Goal: Task Accomplishment & Management: Manage account settings

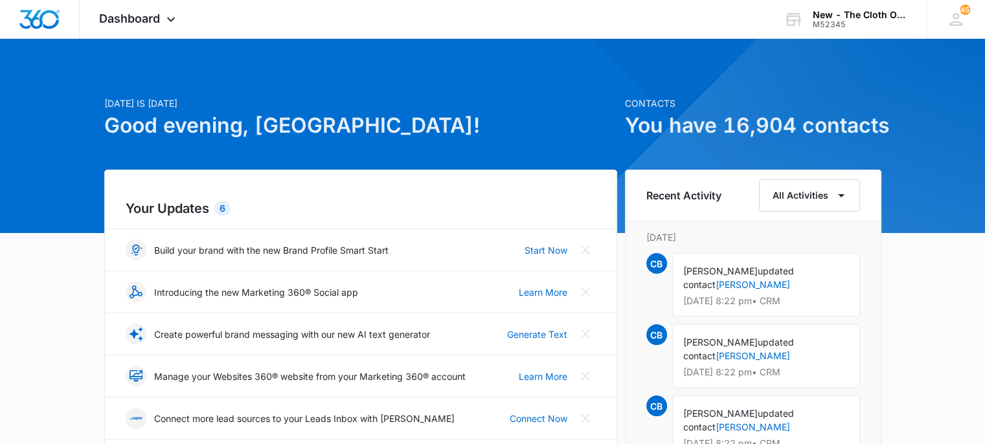
click at [472, 52] on div at bounding box center [492, 136] width 985 height 194
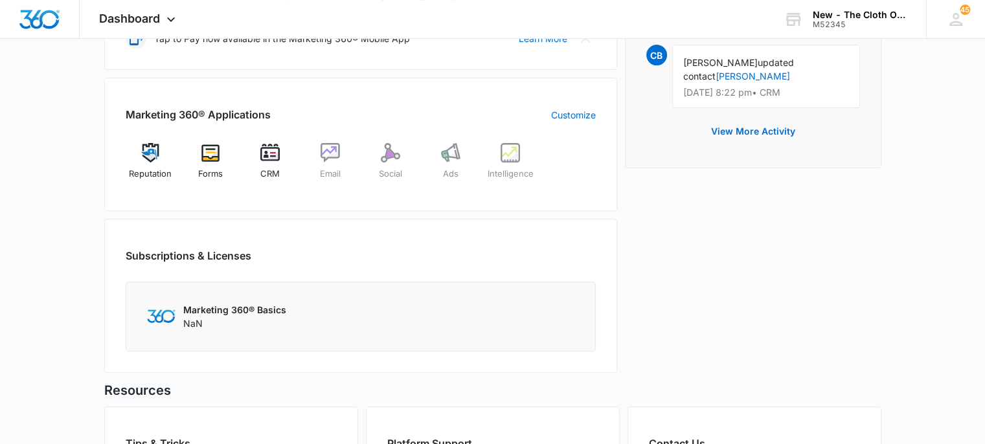
scroll to position [440, 0]
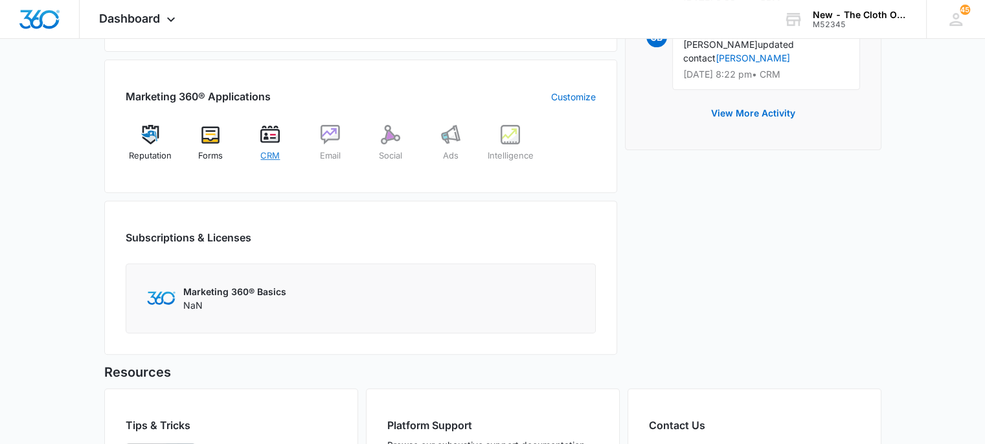
click at [265, 144] on div "CRM" at bounding box center [270, 148] width 50 height 46
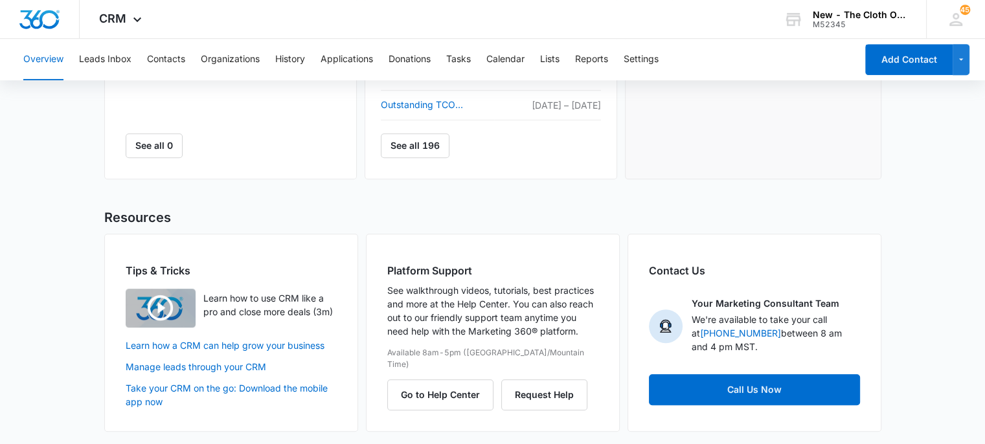
scroll to position [676, 0]
click at [466, 56] on button "Tasks" at bounding box center [458, 59] width 25 height 41
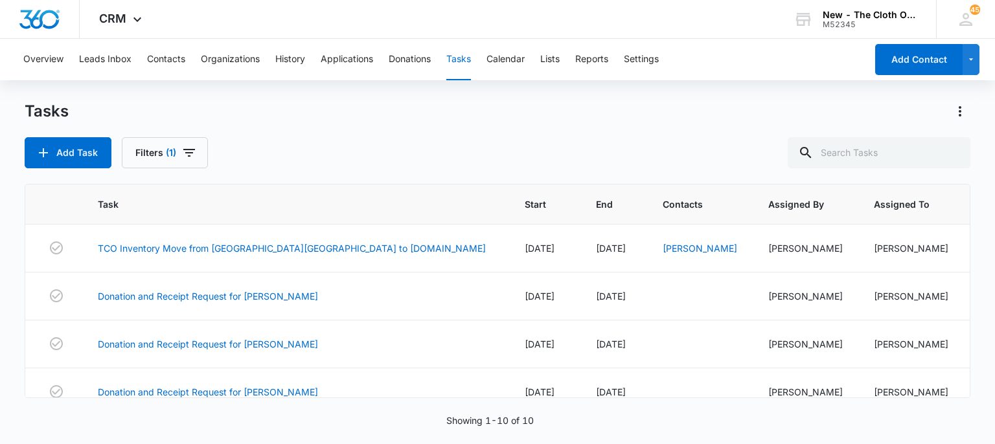
click at [373, 140] on div "Add Task Filters (1)" at bounding box center [497, 152] width 945 height 31
click at [368, 195] on th "Task" at bounding box center [295, 205] width 427 height 40
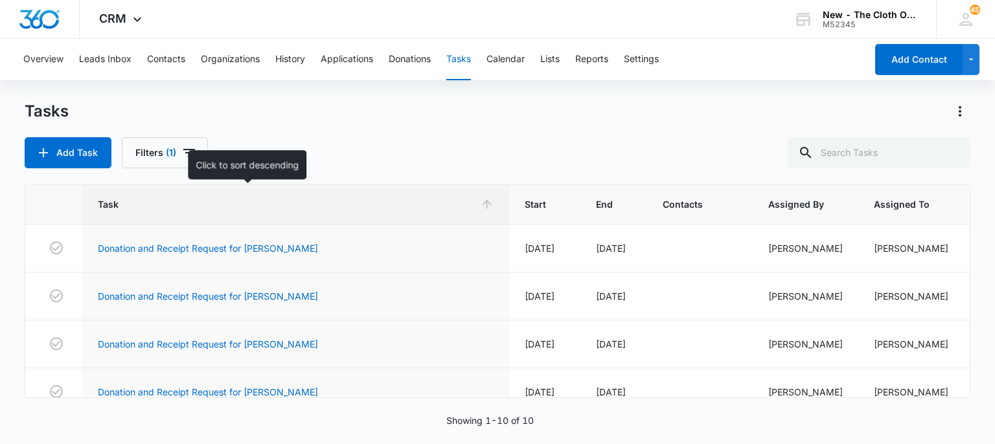
click at [368, 195] on th "Task" at bounding box center [295, 205] width 427 height 40
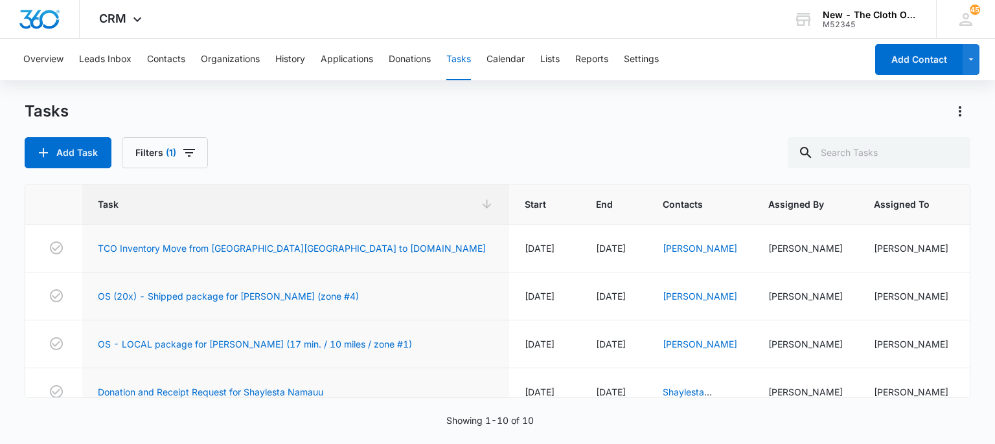
click at [461, 130] on div "Tasks Add Task Filters (1)" at bounding box center [497, 134] width 945 height 67
click at [256, 351] on link "OS - LOCAL package for M. RAMIREZ (17 min. / 10 miles / zone #1)" at bounding box center [255, 344] width 314 height 14
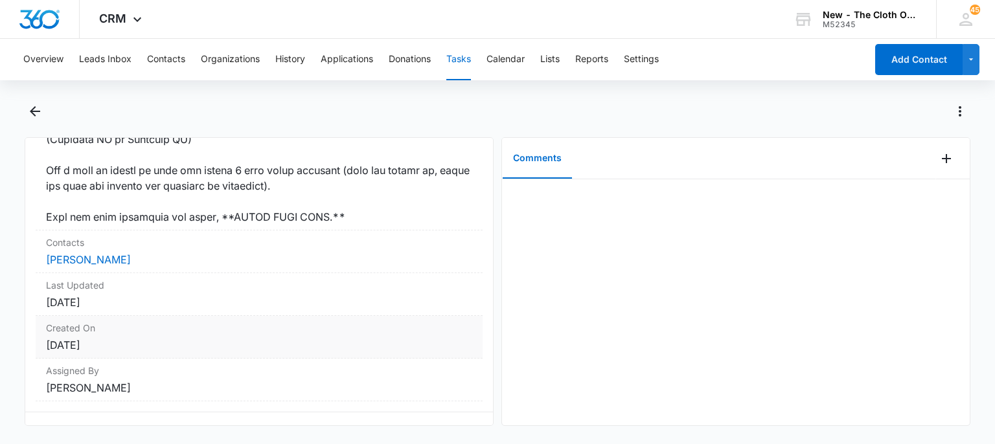
scroll to position [1106, 0]
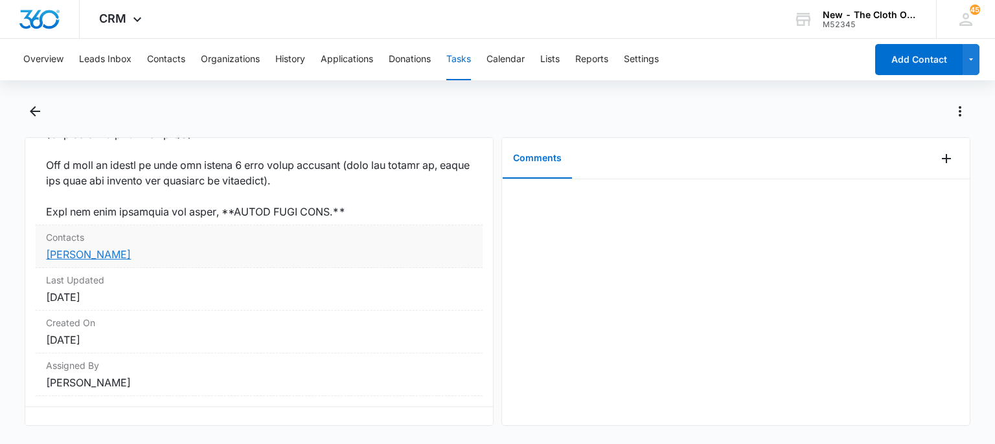
click at [66, 261] on link "Meilyn Ramirez" at bounding box center [88, 254] width 85 height 13
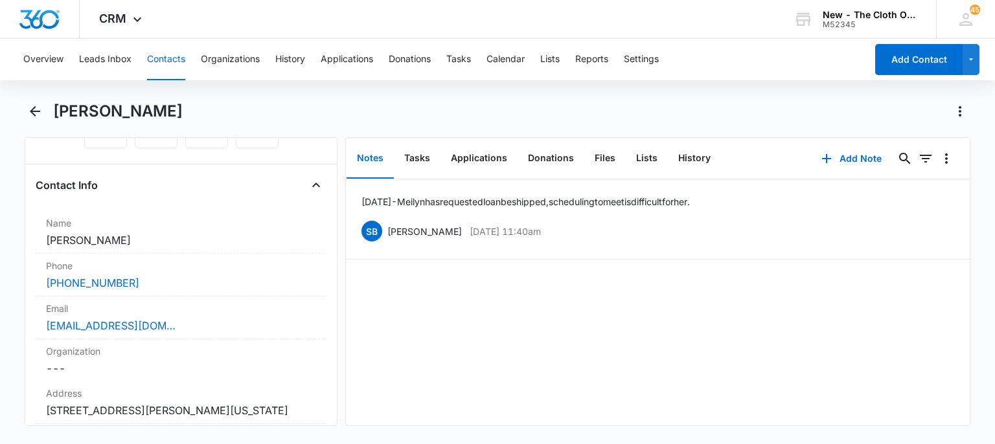
scroll to position [207, 0]
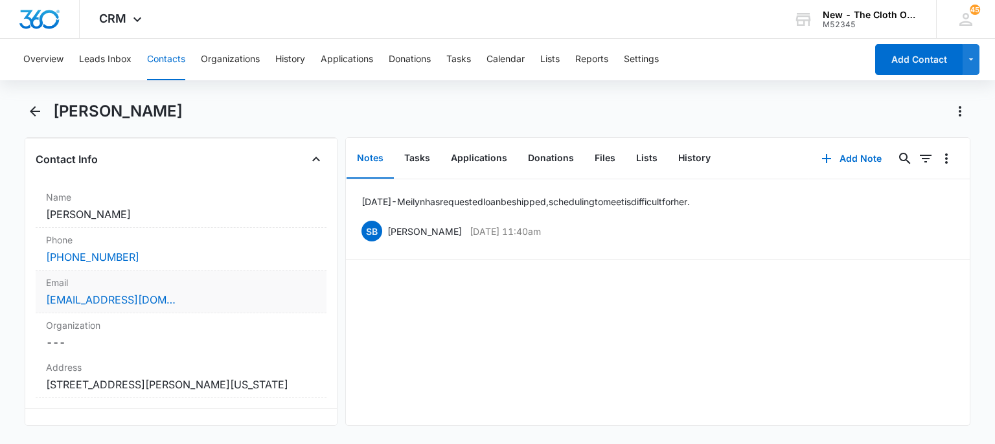
click at [212, 291] on div "Email Cancel Save Changes Puentesmeilyn@gmail.com" at bounding box center [181, 292] width 290 height 43
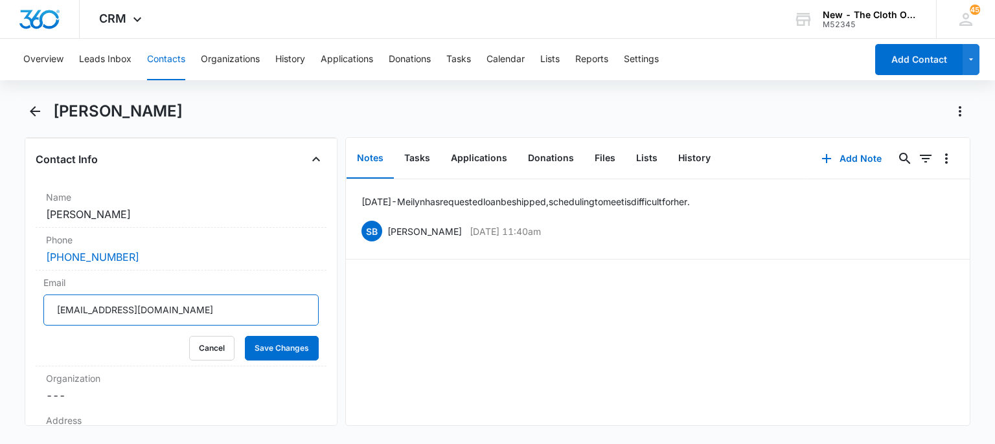
drag, startPoint x: 201, startPoint y: 304, endPoint x: 0, endPoint y: 293, distance: 201.6
click at [0, 293] on main "Meilyn Ramirez Remove MR Meilyn Ramirez Contact Info Name Cancel Save Changes M…" at bounding box center [497, 271] width 995 height 341
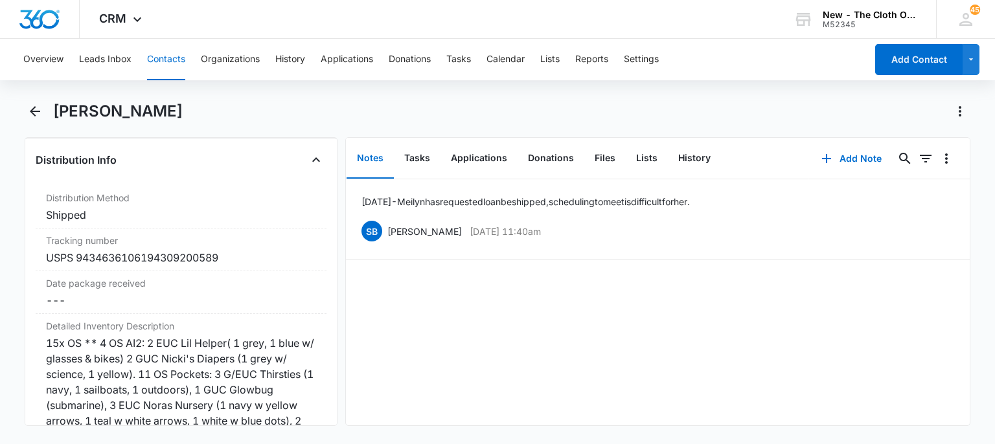
scroll to position [3091, 0]
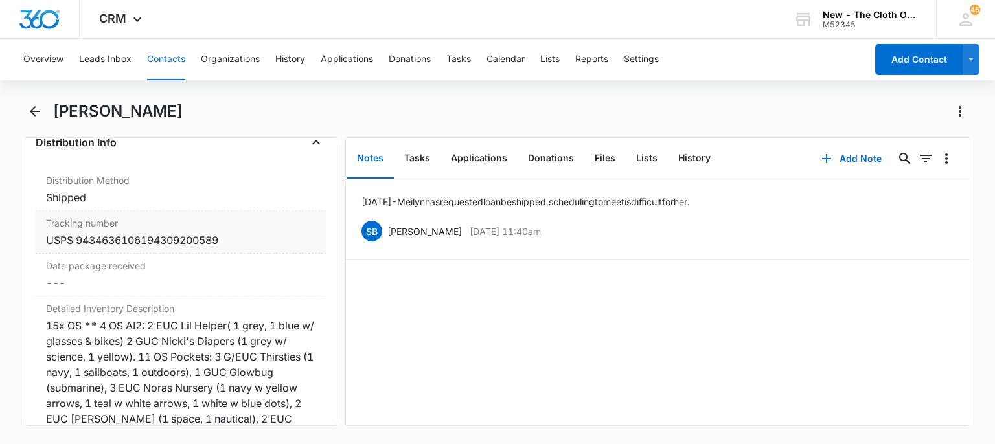
click at [254, 248] on div "USPS 9434636106194309200589" at bounding box center [180, 240] width 269 height 16
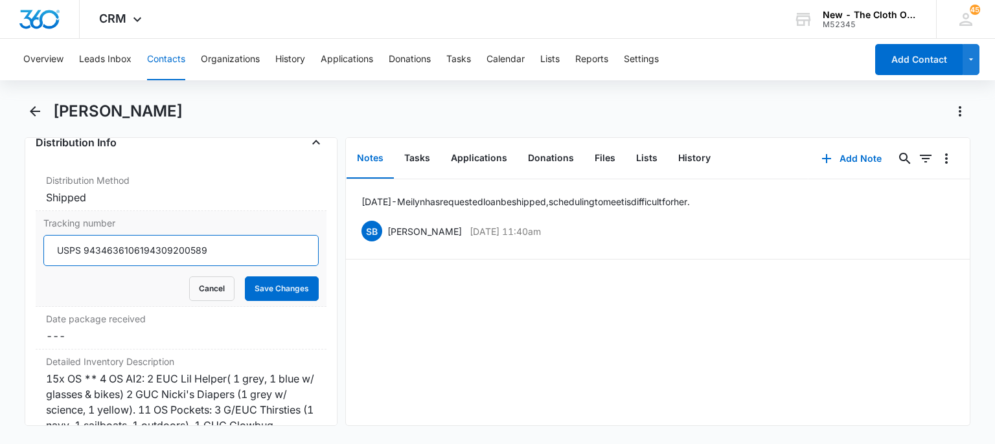
drag, startPoint x: 218, startPoint y: 259, endPoint x: 85, endPoint y: 251, distance: 133.0
click at [85, 251] on input "USPS 9434636106194309200589" at bounding box center [180, 250] width 275 height 31
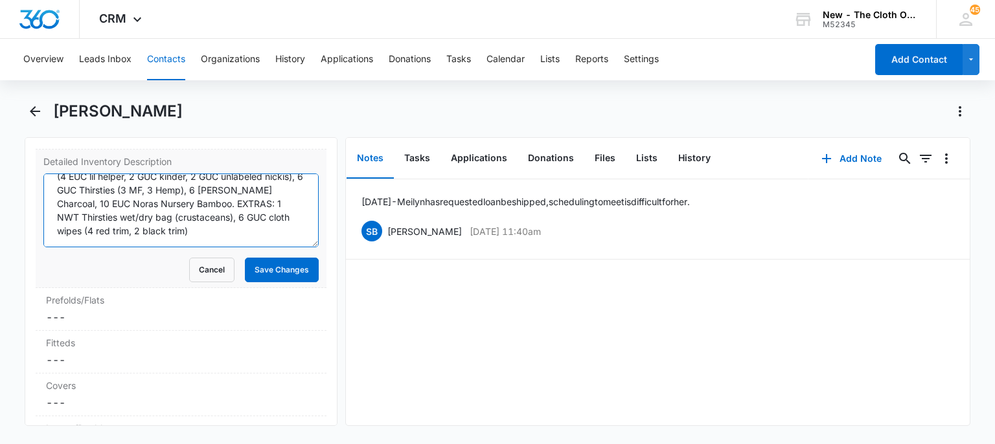
scroll to position [136, 0]
drag, startPoint x: 102, startPoint y: 195, endPoint x: 256, endPoint y: 253, distance: 164.5
click at [256, 253] on form "15x OS ** 4 OS AI2: 2 EUC Lil Helper( 1 grey, 1 blue w/ glasses & bikes) 2 GUC …" at bounding box center [180, 228] width 275 height 109
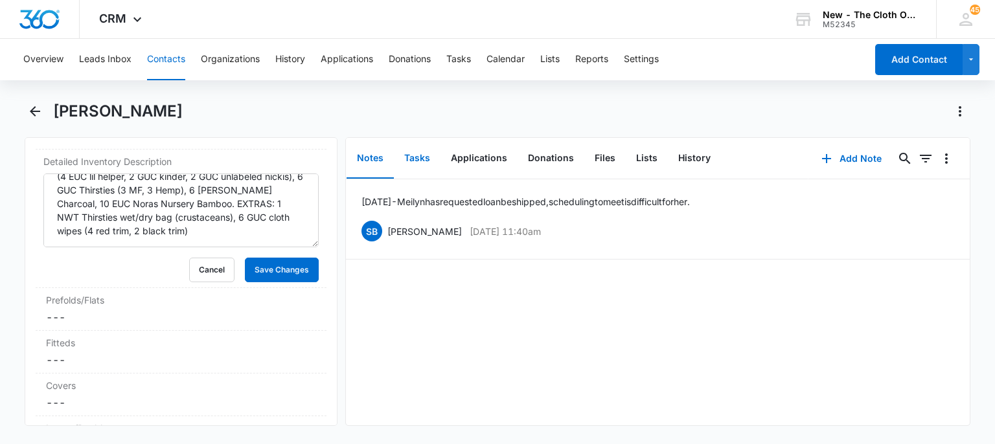
click at [425, 153] on button "Tasks" at bounding box center [417, 159] width 47 height 40
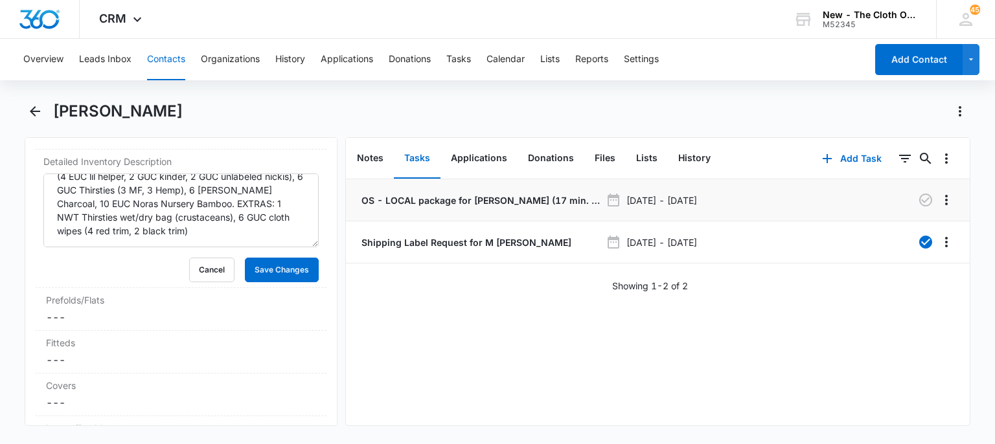
click at [453, 200] on p "OS - LOCAL package for M. RAMIREZ (17 min. / 10 miles / zone #1)" at bounding box center [480, 201] width 242 height 14
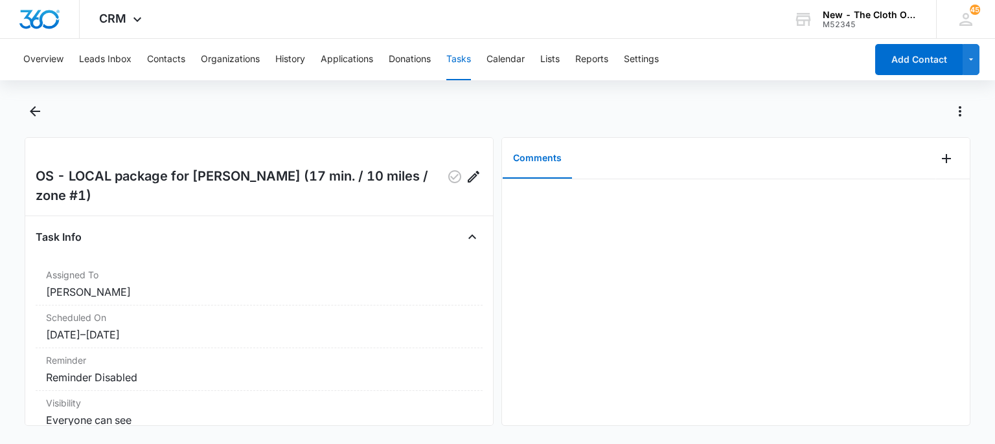
click at [469, 57] on button "Tasks" at bounding box center [458, 59] width 25 height 41
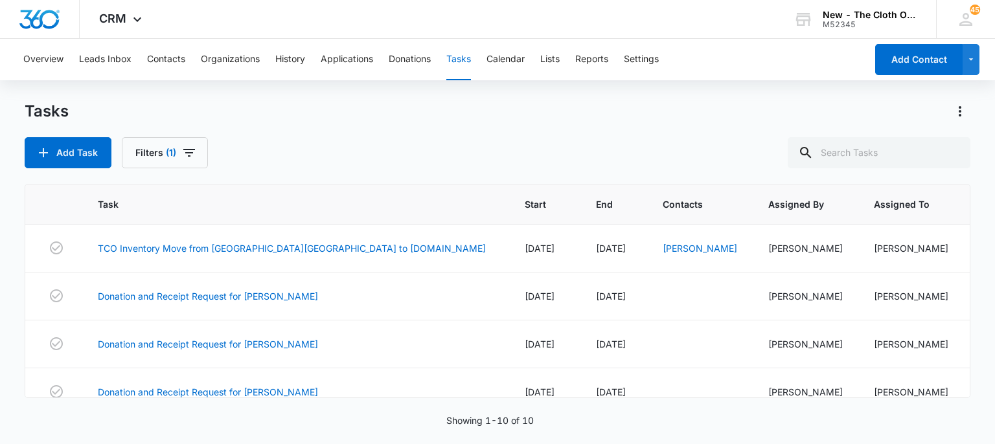
click at [440, 146] on div "Add Task Filters (1)" at bounding box center [497, 152] width 945 height 31
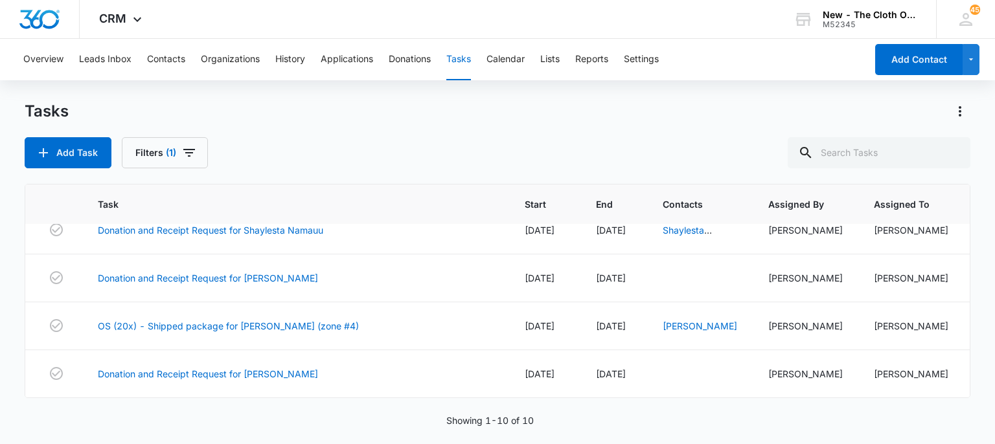
scroll to position [372, 0]
click at [329, 319] on link "OS (20x) - Shipped package for [PERSON_NAME] (zone #4)" at bounding box center [228, 326] width 261 height 14
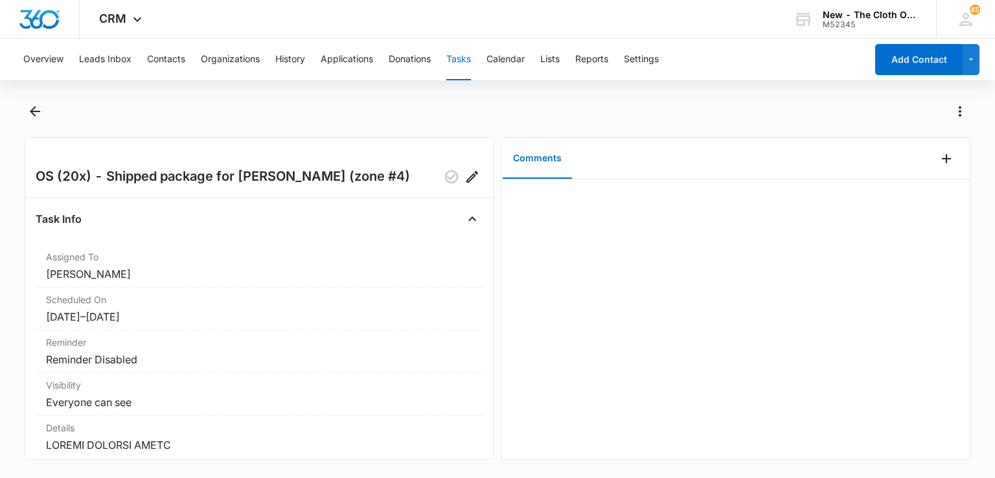
scroll to position [53, 0]
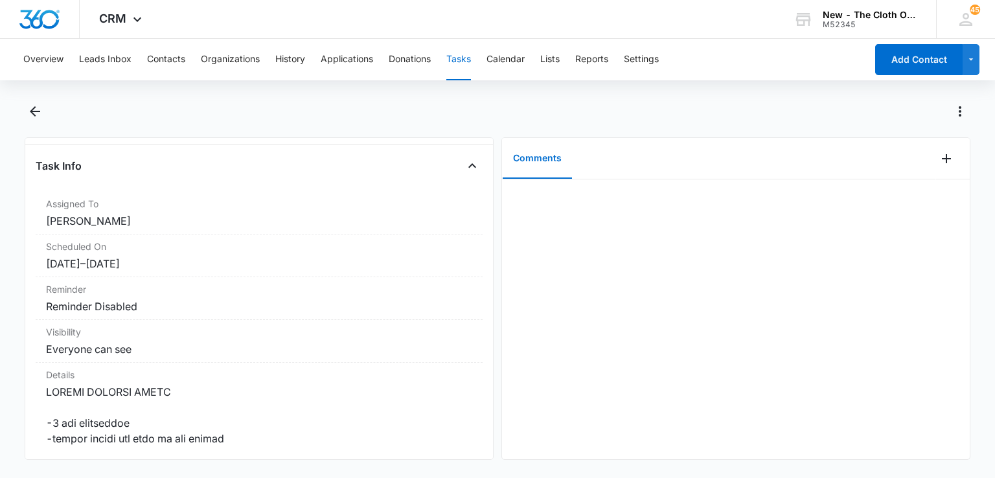
click at [503, 262] on div at bounding box center [736, 319] width 468 height 280
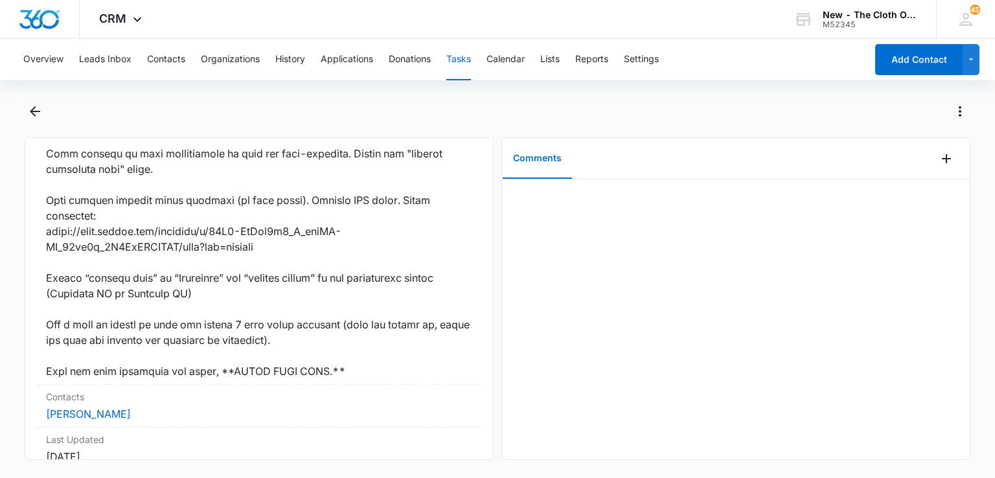
scroll to position [935, 0]
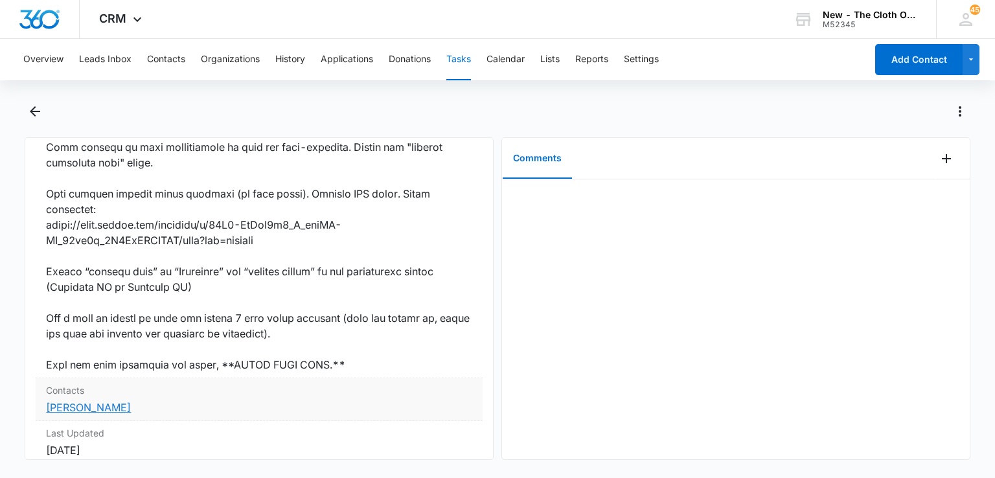
click at [77, 414] on link "[PERSON_NAME]" at bounding box center [88, 407] width 85 height 13
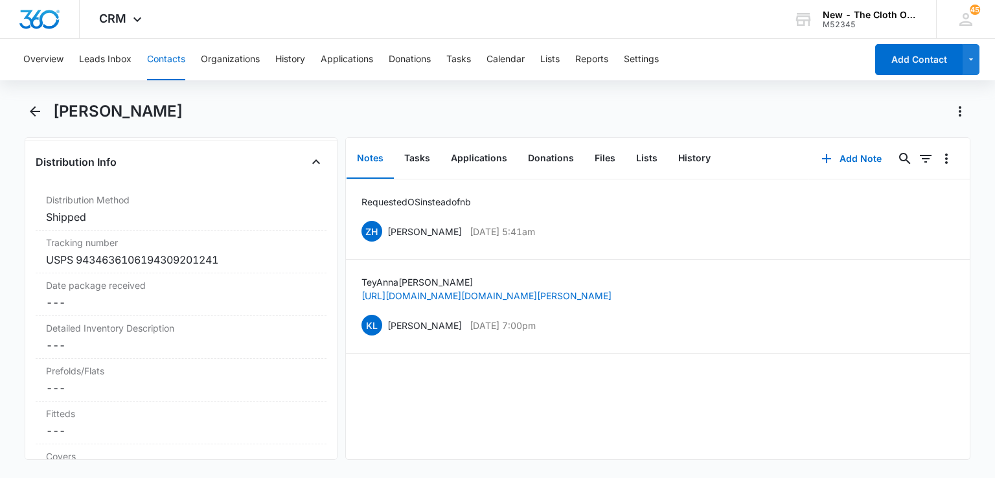
scroll to position [3056, 0]
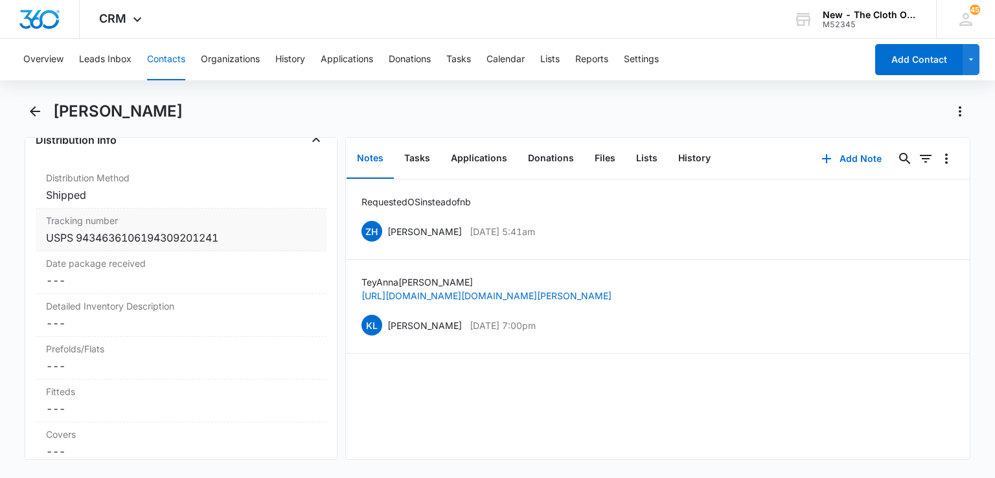
click at [270, 245] on div "USPS 9434636106194309201241" at bounding box center [180, 238] width 269 height 16
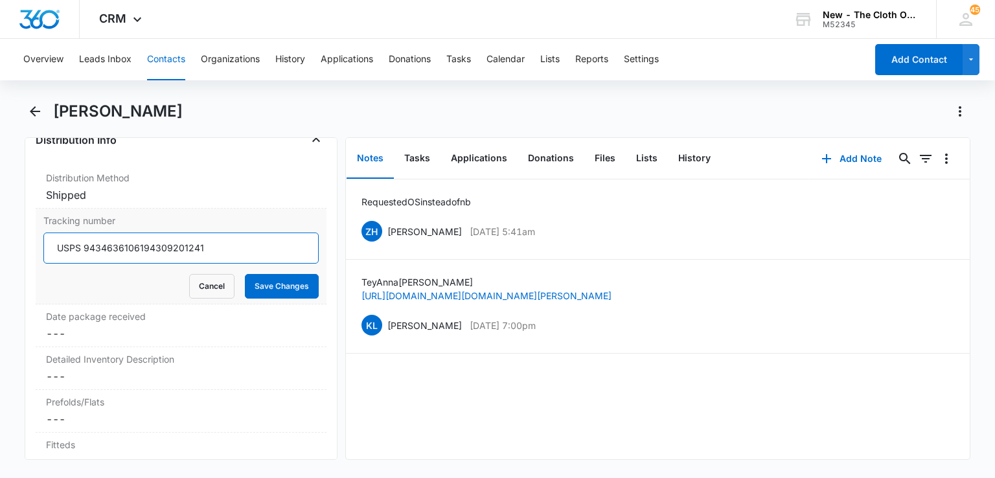
drag, startPoint x: 255, startPoint y: 252, endPoint x: 84, endPoint y: 241, distance: 171.9
click at [84, 241] on input "USPS 9434636106194309201241" at bounding box center [180, 247] width 275 height 31
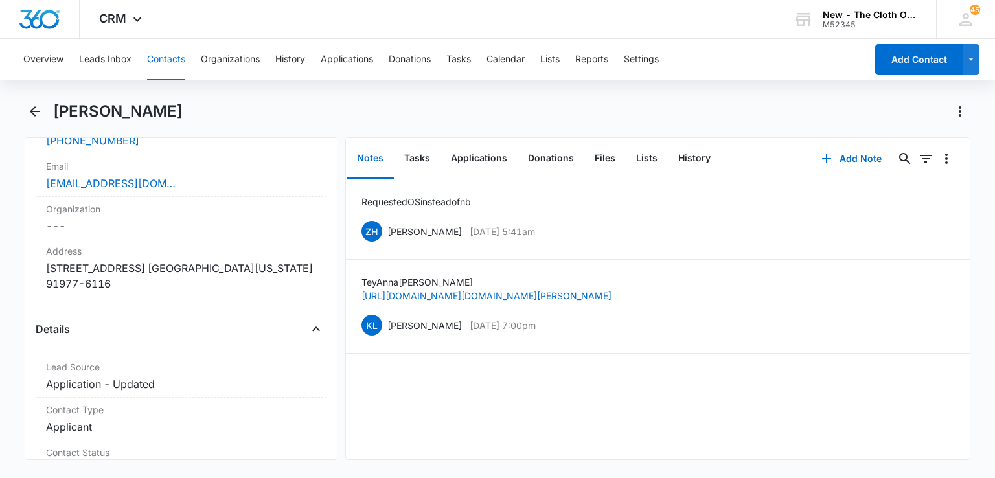
scroll to position [339, 0]
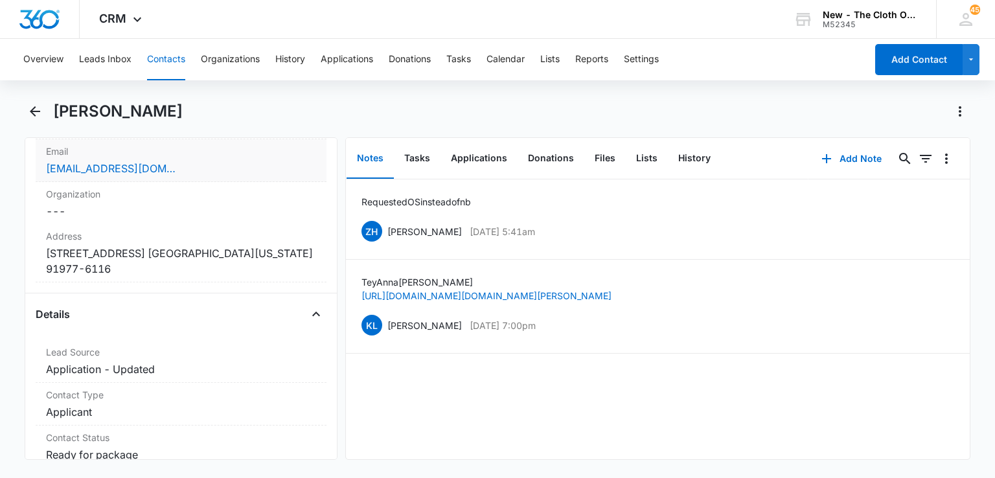
click at [183, 166] on div "[EMAIL_ADDRESS][DOMAIN_NAME]" at bounding box center [180, 169] width 269 height 16
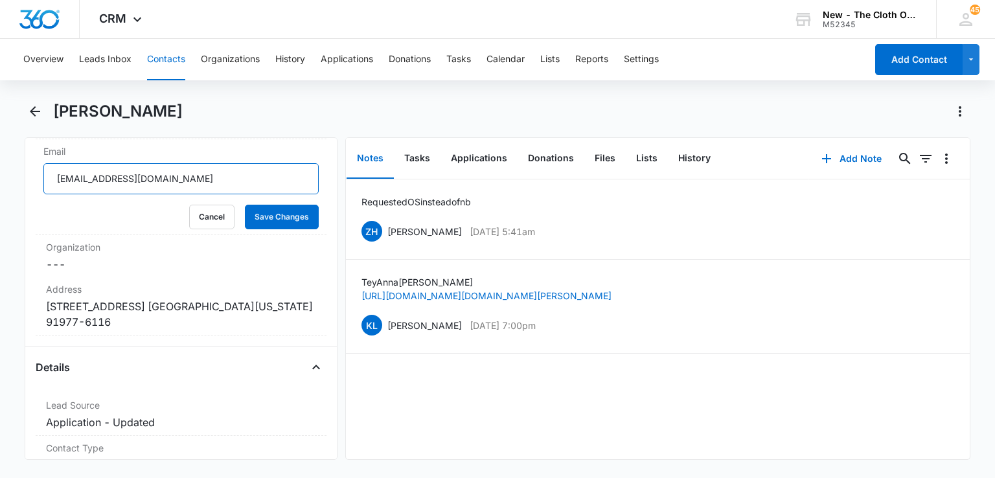
drag, startPoint x: 200, startPoint y: 177, endPoint x: 24, endPoint y: 170, distance: 176.3
click at [24, 170] on main "[PERSON_NAME] Remove TR [PERSON_NAME] Contact Info Name Cancel Save Changes [PE…" at bounding box center [497, 288] width 995 height 374
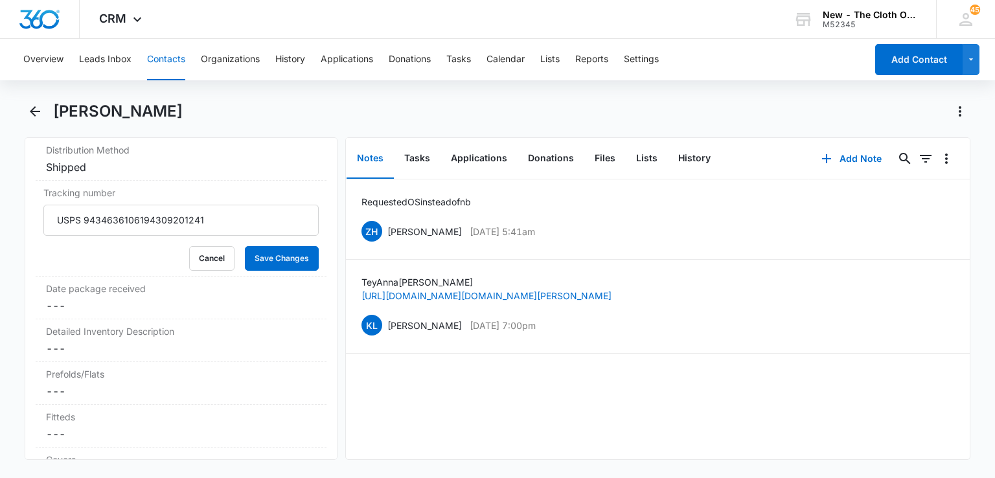
scroll to position [3152, 0]
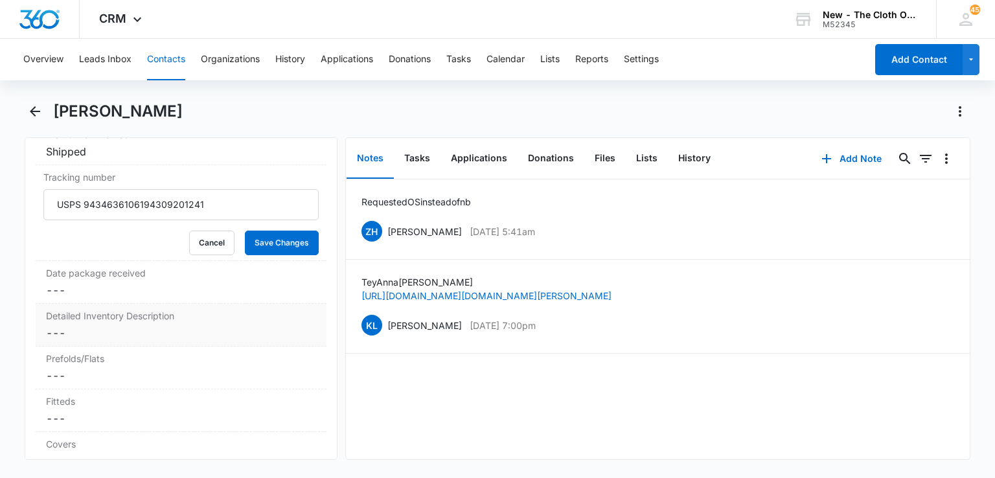
click at [156, 341] on dd "Cancel Save Changes ---" at bounding box center [180, 333] width 269 height 16
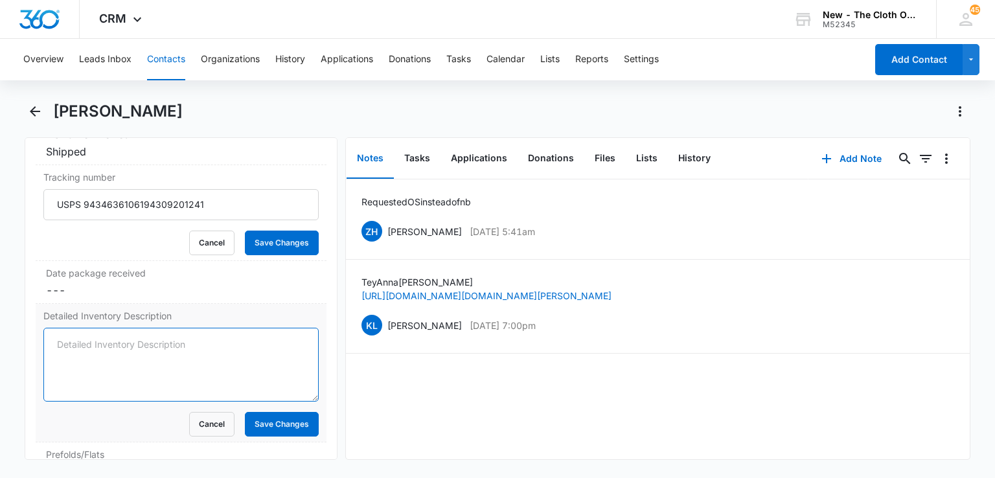
click at [157, 349] on textarea "Detailed Inventory Description" at bounding box center [180, 365] width 275 height 74
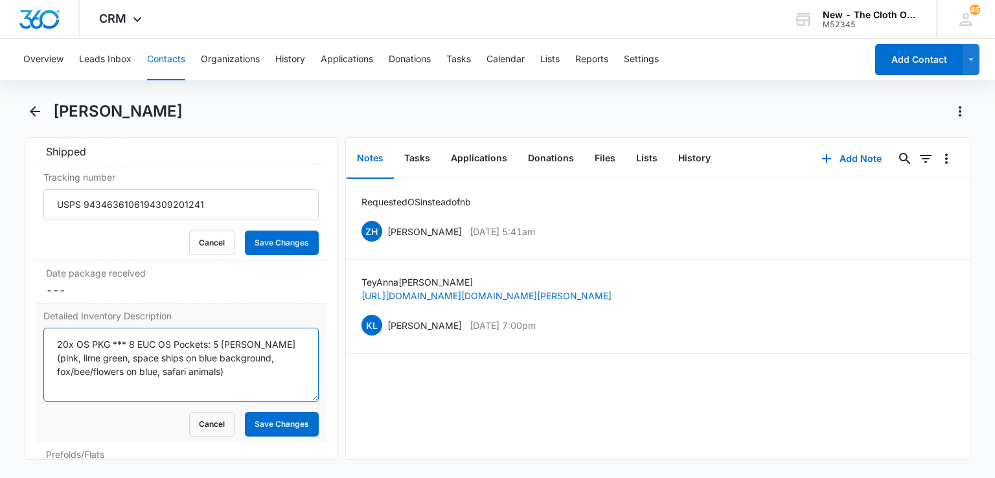
drag, startPoint x: 135, startPoint y: 363, endPoint x: 224, endPoint y: 358, distance: 89.5
click at [224, 358] on textarea "20x OS PKG *** 8 EUC OS Pockets: 5 [PERSON_NAME] (pink, lime green, space ships…" at bounding box center [180, 365] width 275 height 74
click at [96, 374] on textarea "20x OS PKG *** 8 EUC OS Pockets: 5 [PERSON_NAME] (pink, lime green, space ships…" at bounding box center [180, 365] width 275 height 74
click at [297, 392] on textarea "20x OS PKG *** 8 EUC OS Pockets: 5 [PERSON_NAME] (pink, lime green, space ships…" at bounding box center [180, 365] width 275 height 74
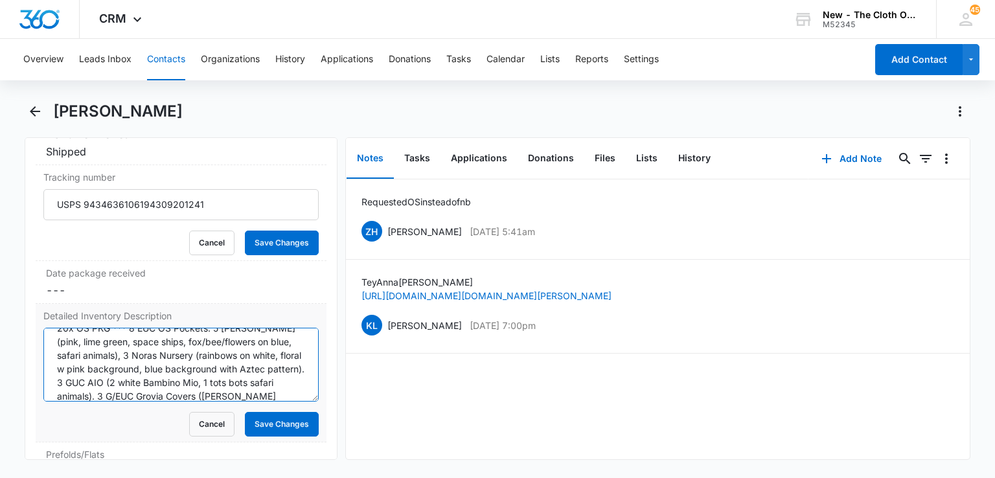
scroll to position [30, 0]
click at [220, 398] on textarea "20x OS PKG *** 8 EUC OS Pockets: 5 [PERSON_NAME] (pink, lime green, space ships…" at bounding box center [180, 365] width 275 height 74
click at [286, 398] on textarea "20x OS PKG *** 8 EUC OS Pockets: 5 [PERSON_NAME] (pink, lime green, space ships…" at bounding box center [180, 365] width 275 height 74
click at [114, 382] on textarea "20x OS PKG *** 8 EUC OS Pockets: 5 [PERSON_NAME] (pink, lime green, space ships…" at bounding box center [180, 365] width 275 height 74
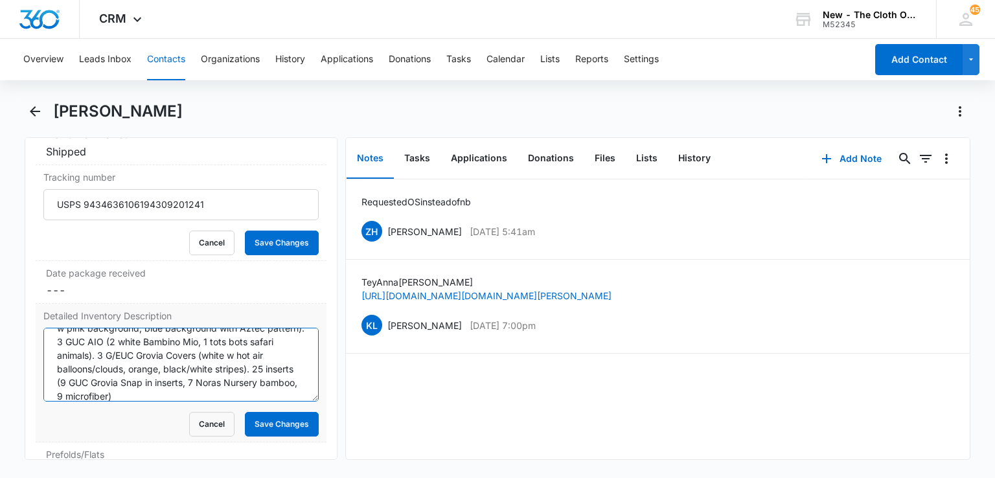
click at [240, 385] on textarea "20x OS PKG *** 8 EUC OS Pockets: 5 [PERSON_NAME] (pink, lime green, space ships…" at bounding box center [180, 365] width 275 height 74
click at [170, 401] on textarea "20x OS PKG *** 8 EUC OS Pockets: 5 [PERSON_NAME] (pink, lime green, space ships…" at bounding box center [180, 365] width 275 height 74
click at [262, 396] on textarea "20x OS PKG *** 8 EUC OS Pockets: 5 [PERSON_NAME] (pink, lime green, space ships…" at bounding box center [180, 365] width 275 height 74
click at [267, 394] on textarea "20x OS PKG *** 8 EUC OS Pockets: 5 [PERSON_NAME] (pink, lime green, space ships…" at bounding box center [180, 365] width 275 height 74
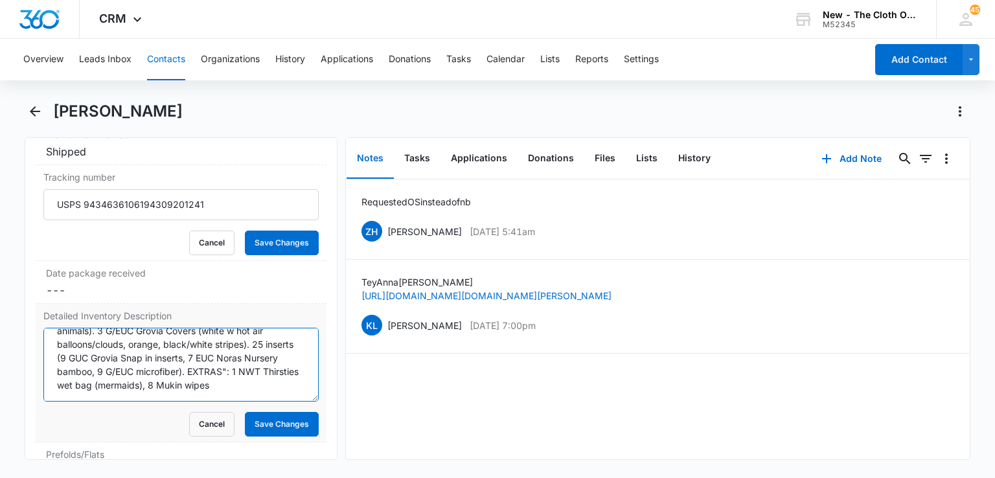
click at [271, 388] on textarea "20x OS PKG *** 8 EUC OS Pockets: 5 [PERSON_NAME] (pink, lime green, space ships…" at bounding box center [180, 365] width 275 height 74
click at [185, 396] on textarea "20x OS PKG *** 8 EUC OS Pockets: 5 [PERSON_NAME] (pink, lime green, space ships…" at bounding box center [180, 365] width 275 height 74
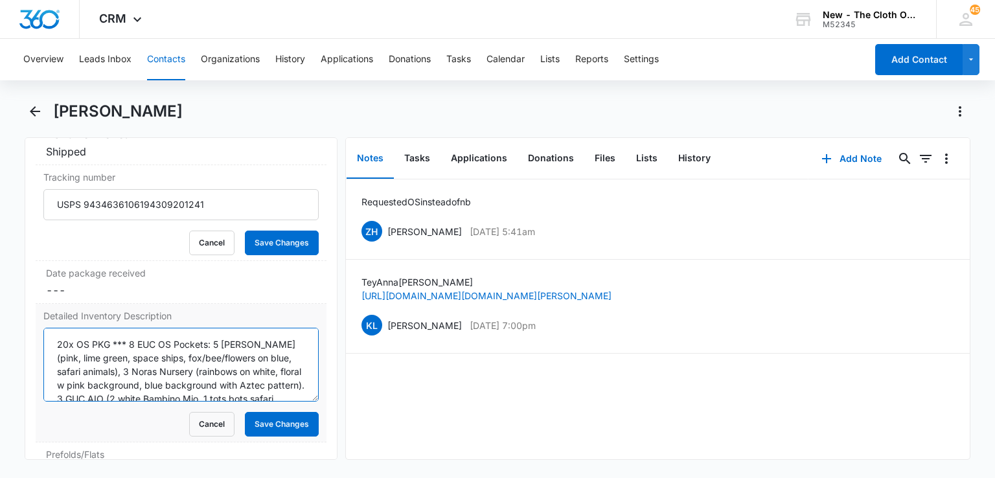
drag, startPoint x: 185, startPoint y: 396, endPoint x: 130, endPoint y: 343, distance: 76.9
click at [130, 343] on textarea "20x OS PKG *** 8 EUC OS Pockets: 5 [PERSON_NAME] (pink, lime green, space ships…" at bounding box center [180, 365] width 275 height 74
type textarea "20x OS PKG *** 8 EUC OS Pockets: 5 [PERSON_NAME] (pink, lime green, space ships…"
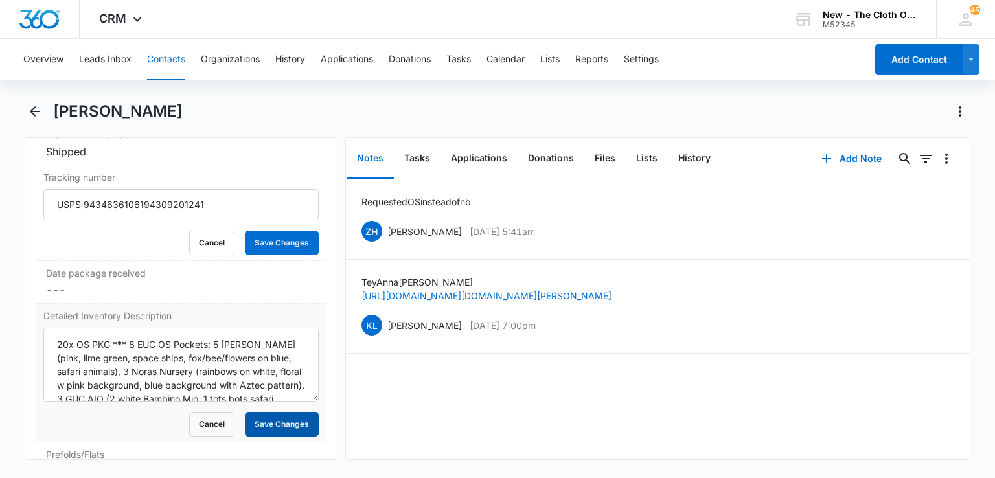
click at [299, 431] on button "Save Changes" at bounding box center [282, 424] width 74 height 25
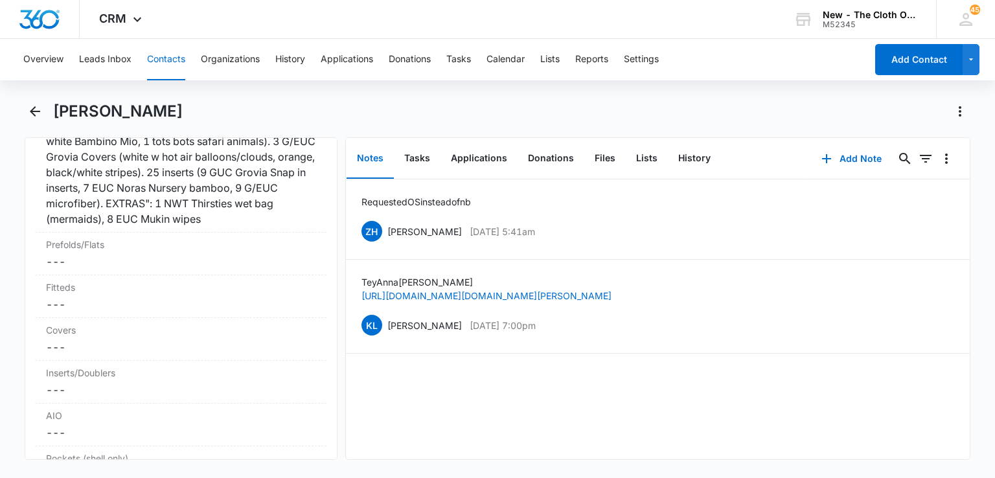
scroll to position [3445, 0]
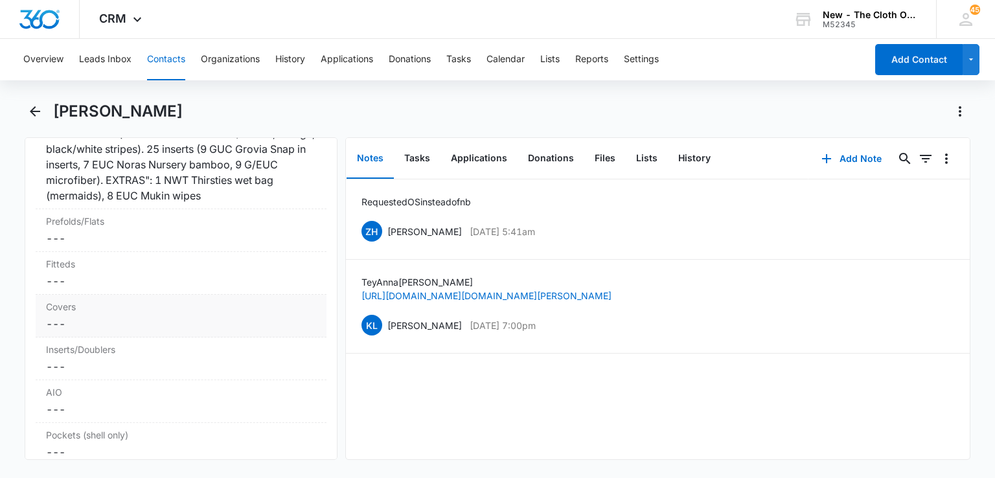
click at [166, 332] on dd "Cancel Save Changes ---" at bounding box center [180, 324] width 269 height 16
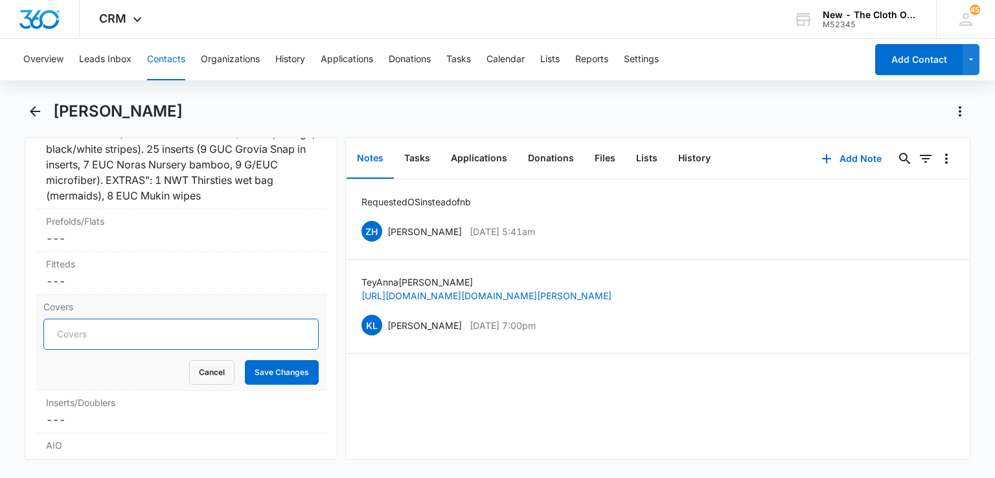
click at [159, 348] on input "Covers" at bounding box center [180, 334] width 275 height 31
type input "3"
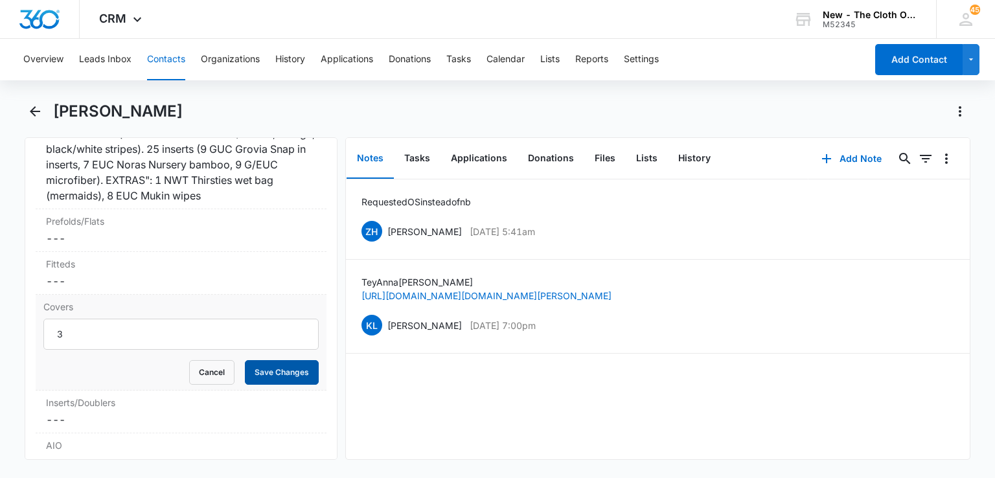
click at [246, 376] on button "Save Changes" at bounding box center [282, 372] width 74 height 25
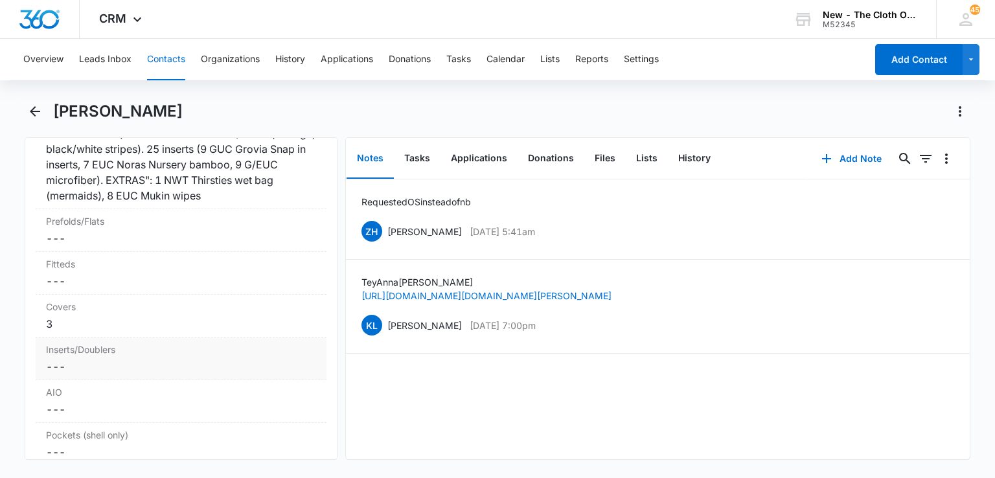
click at [126, 369] on dd "Cancel Save Changes ---" at bounding box center [180, 367] width 269 height 16
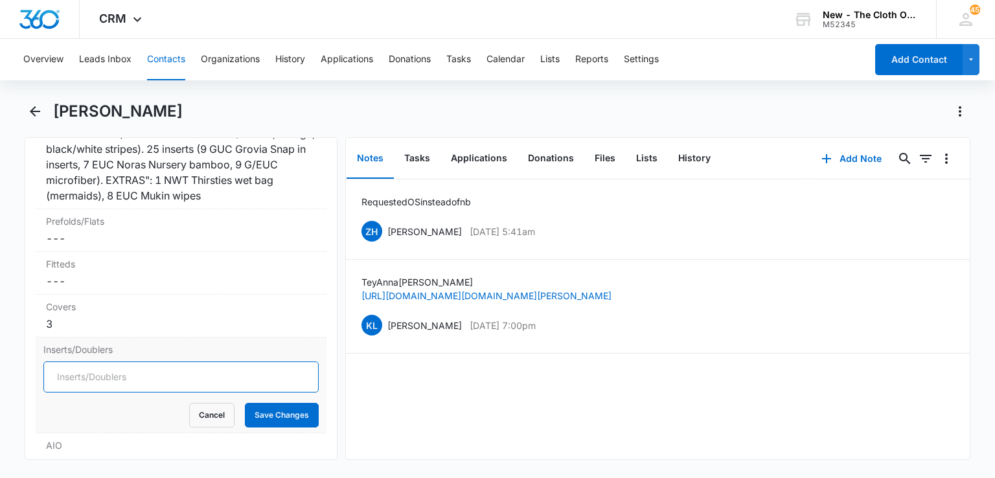
click at [117, 381] on input "Inserts/Doublers" at bounding box center [180, 376] width 275 height 31
type input "25"
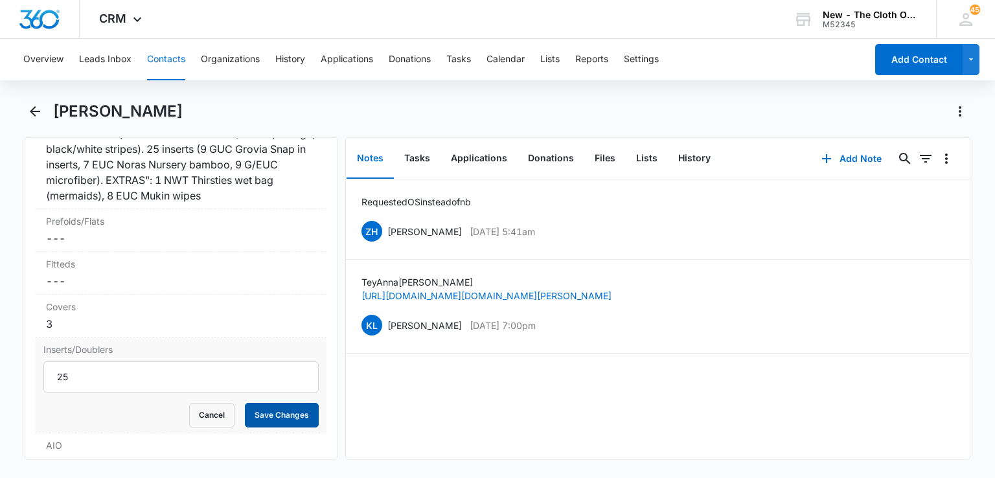
click at [286, 424] on button "Save Changes" at bounding box center [282, 415] width 74 height 25
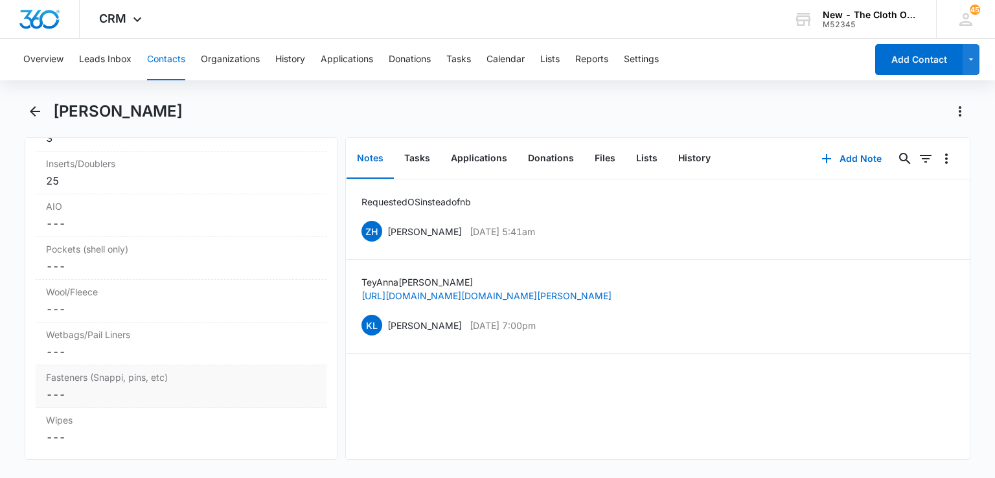
scroll to position [3639, 0]
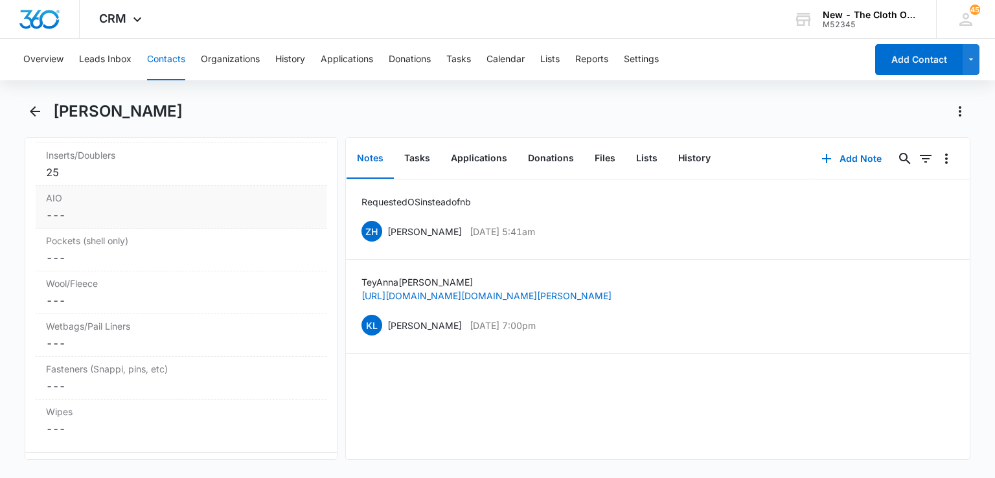
click at [92, 219] on dd "Cancel Save Changes ---" at bounding box center [180, 215] width 269 height 16
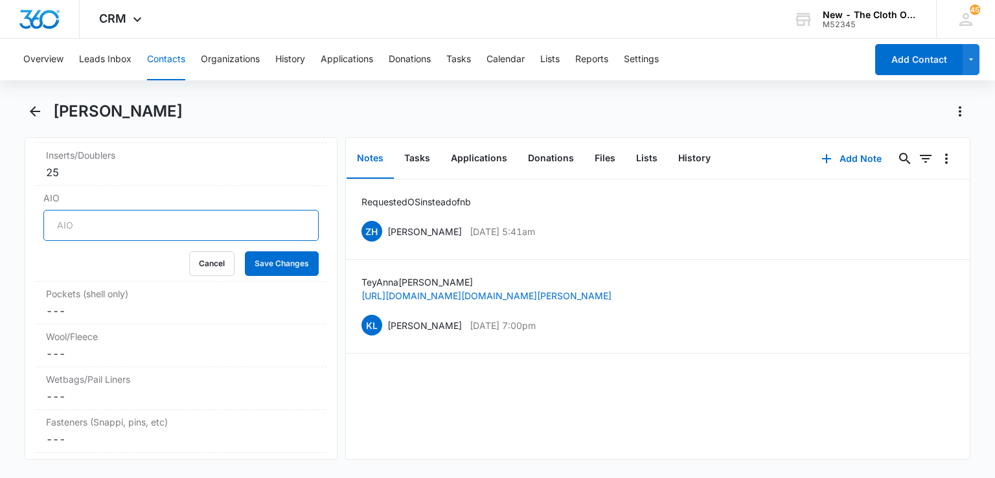
click at [94, 228] on input "AIO" at bounding box center [180, 225] width 275 height 31
type input "3"
click at [270, 266] on button "Save Changes" at bounding box center [282, 263] width 74 height 25
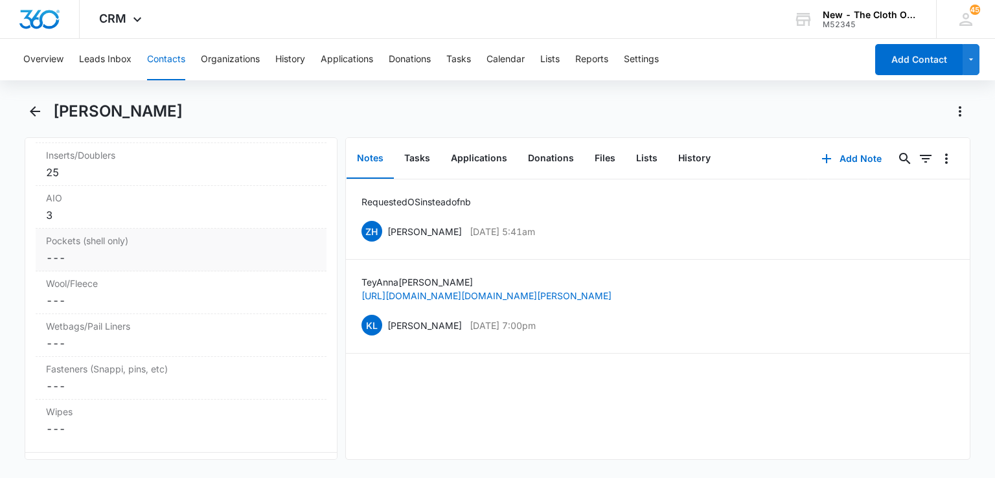
click at [214, 260] on dd "Cancel Save Changes ---" at bounding box center [180, 258] width 269 height 16
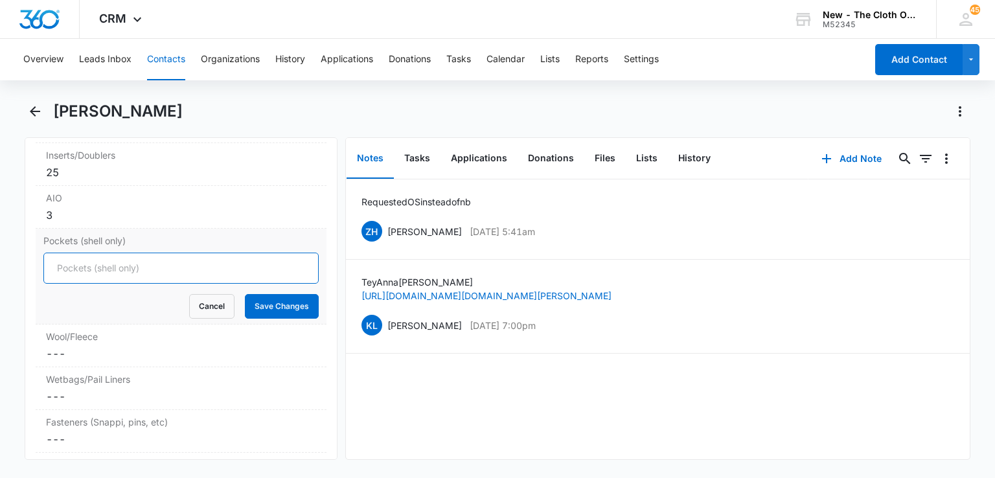
click at [214, 260] on input "Pockets (shell only)" at bounding box center [180, 268] width 275 height 31
type input "8"
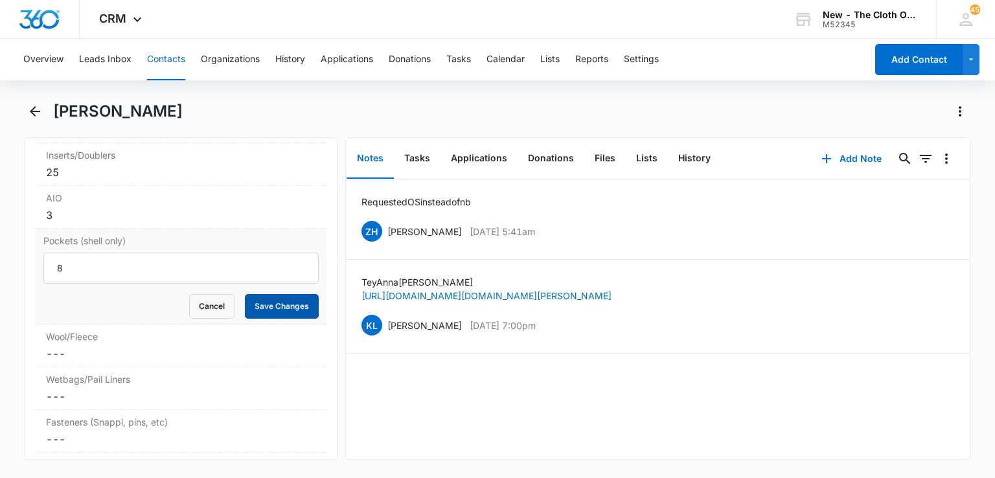
click at [261, 305] on button "Save Changes" at bounding box center [282, 306] width 74 height 25
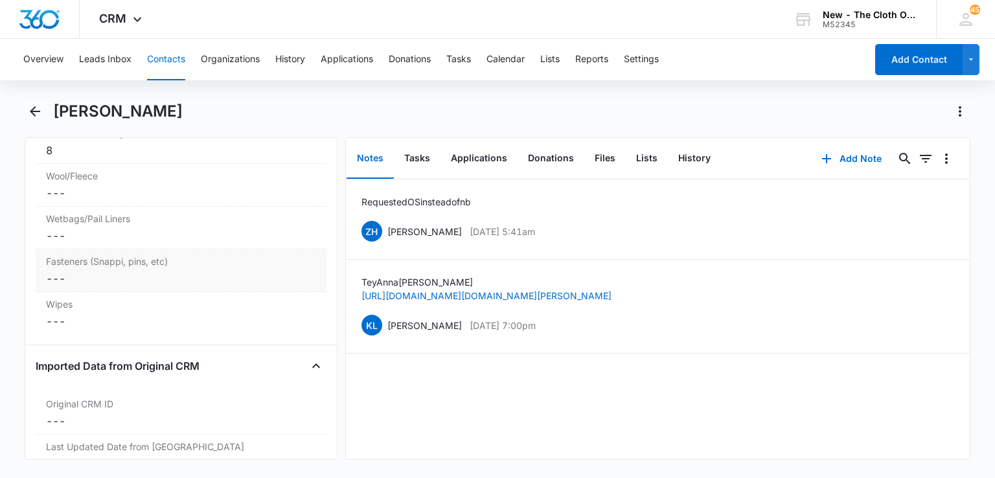
scroll to position [3755, 0]
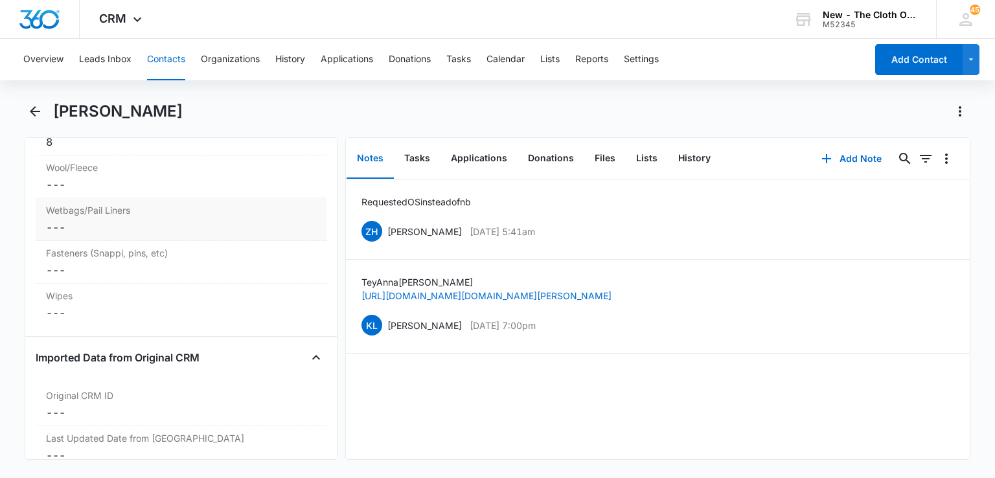
click at [148, 227] on dd "Cancel Save Changes ---" at bounding box center [180, 228] width 269 height 16
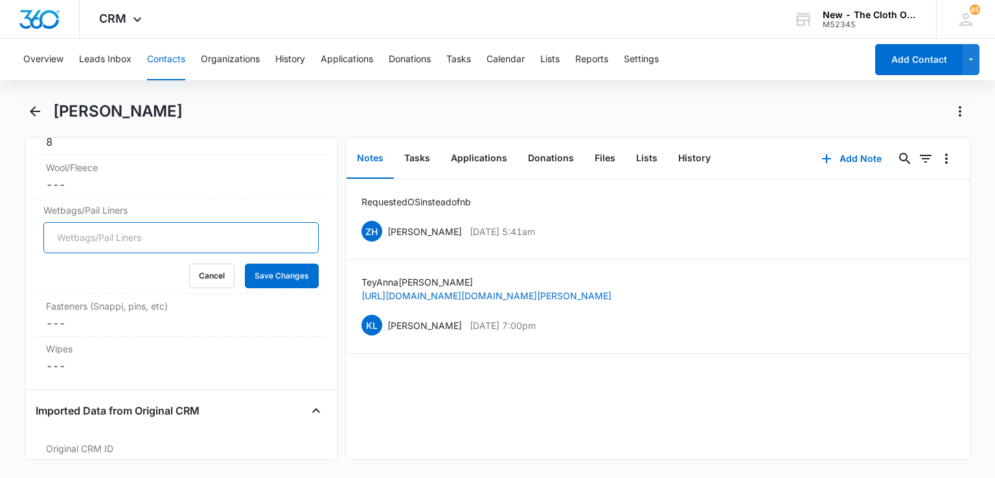
click at [122, 238] on input "Wetbags/Pail Liners" at bounding box center [180, 237] width 275 height 31
type input "1"
click at [286, 280] on button "Save Changes" at bounding box center [282, 276] width 74 height 25
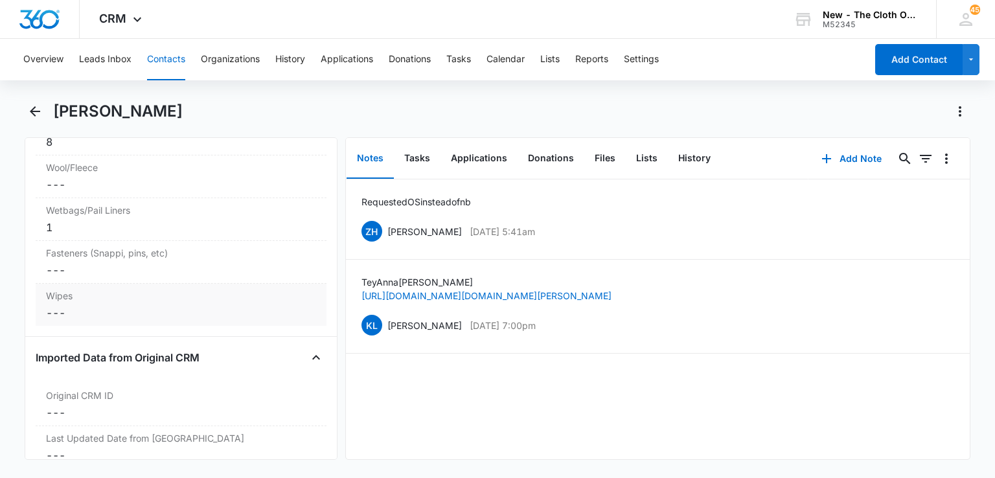
click at [83, 308] on div "Wipes Cancel Save Changes ---" at bounding box center [181, 305] width 290 height 42
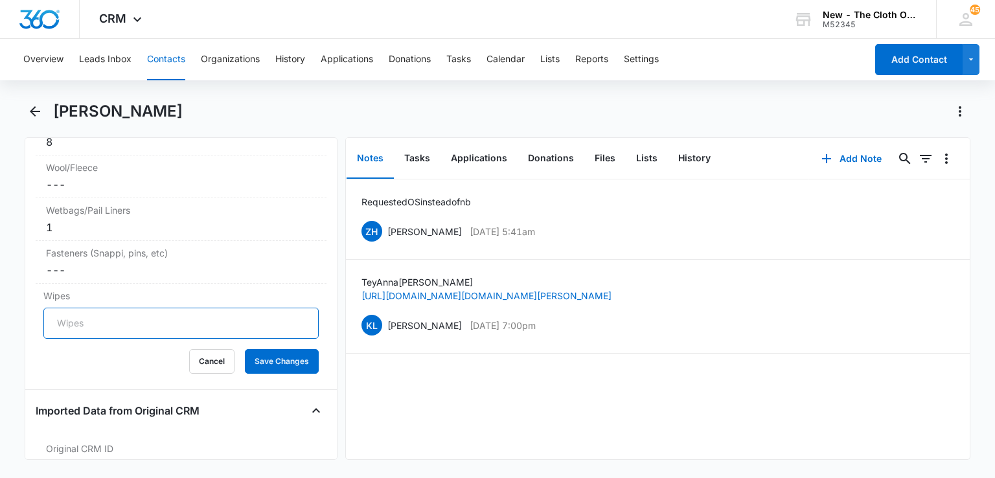
click at [84, 327] on input "Wipes" at bounding box center [180, 323] width 275 height 31
type input "8"
click at [265, 374] on button "Save Changes" at bounding box center [282, 361] width 74 height 25
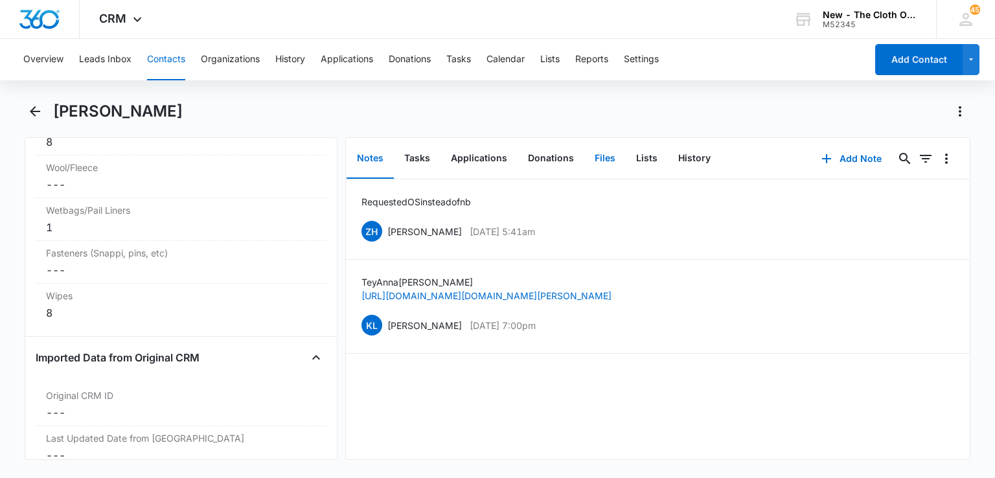
click at [598, 163] on button "Files" at bounding box center [604, 159] width 41 height 40
